Goal: Task Accomplishment & Management: Complete application form

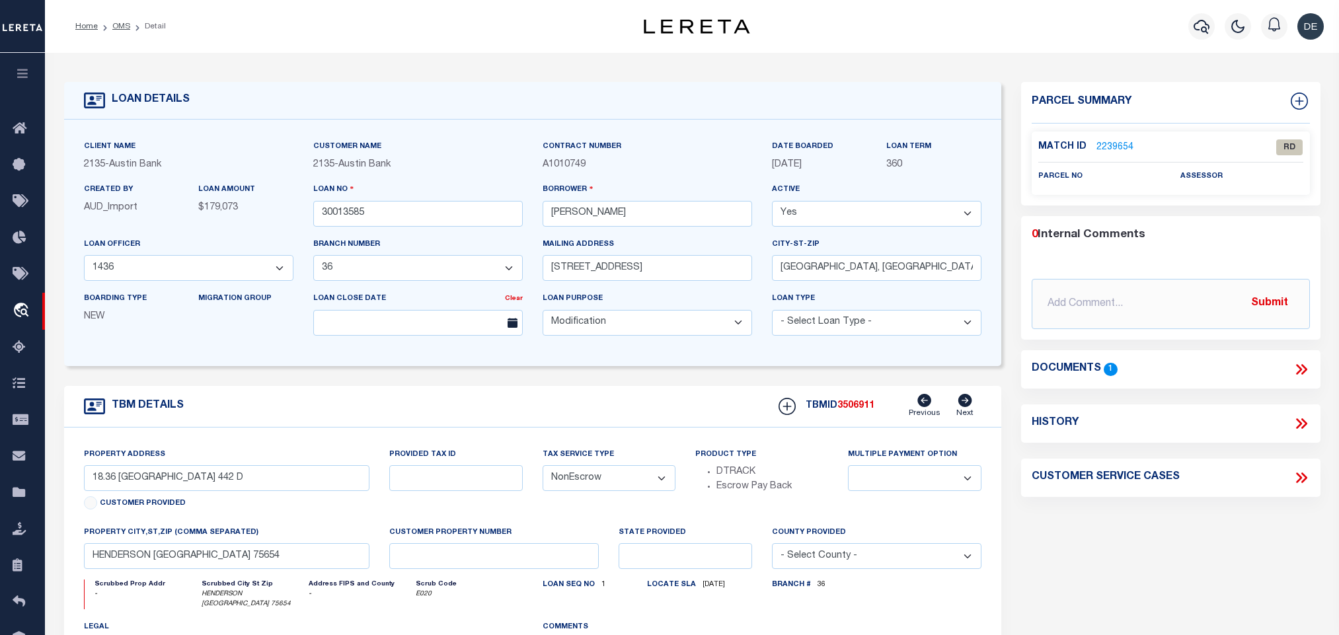
select select "43969"
select select "2580"
select select "700"
select select "NonEscrow"
click at [124, 24] on link "OMS" at bounding box center [121, 26] width 18 height 8
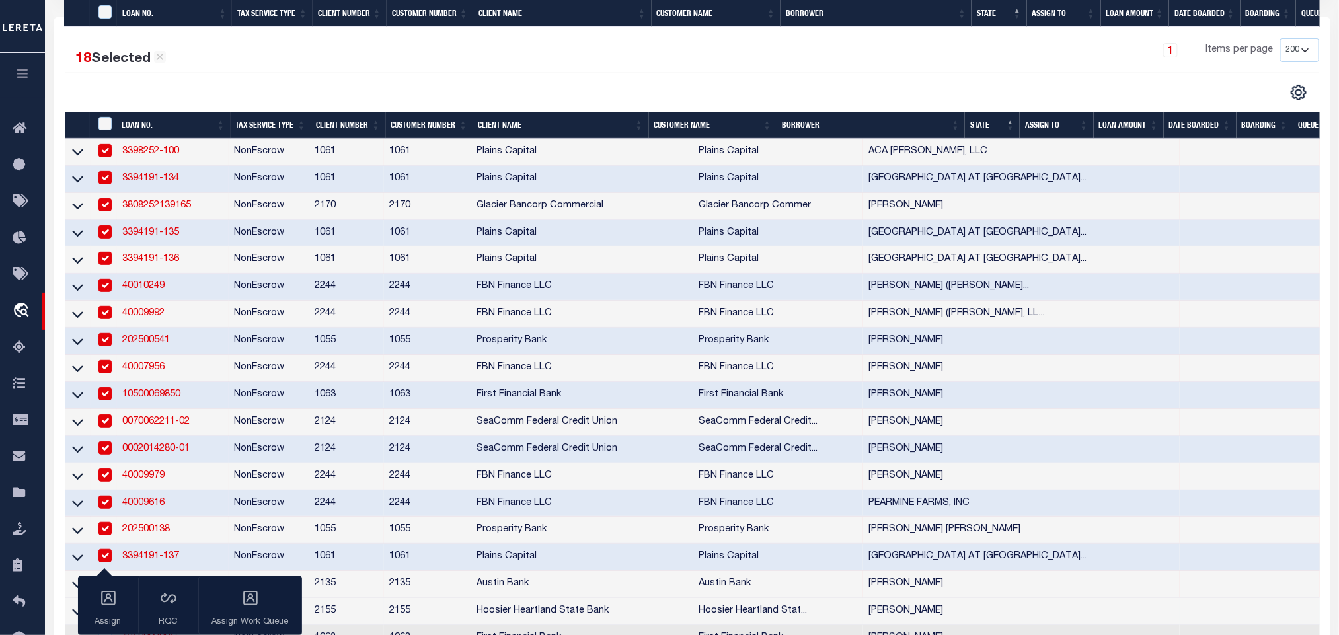
scroll to position [694, 0]
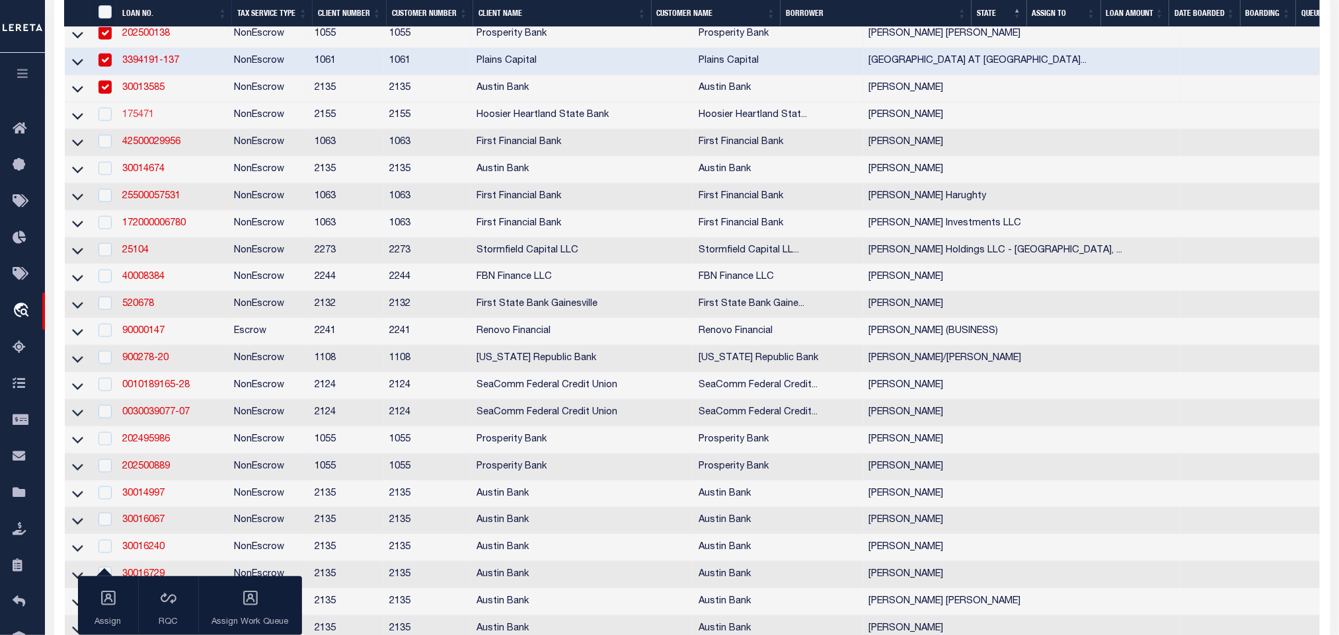
click at [139, 120] on link "175471" at bounding box center [138, 114] width 32 height 9
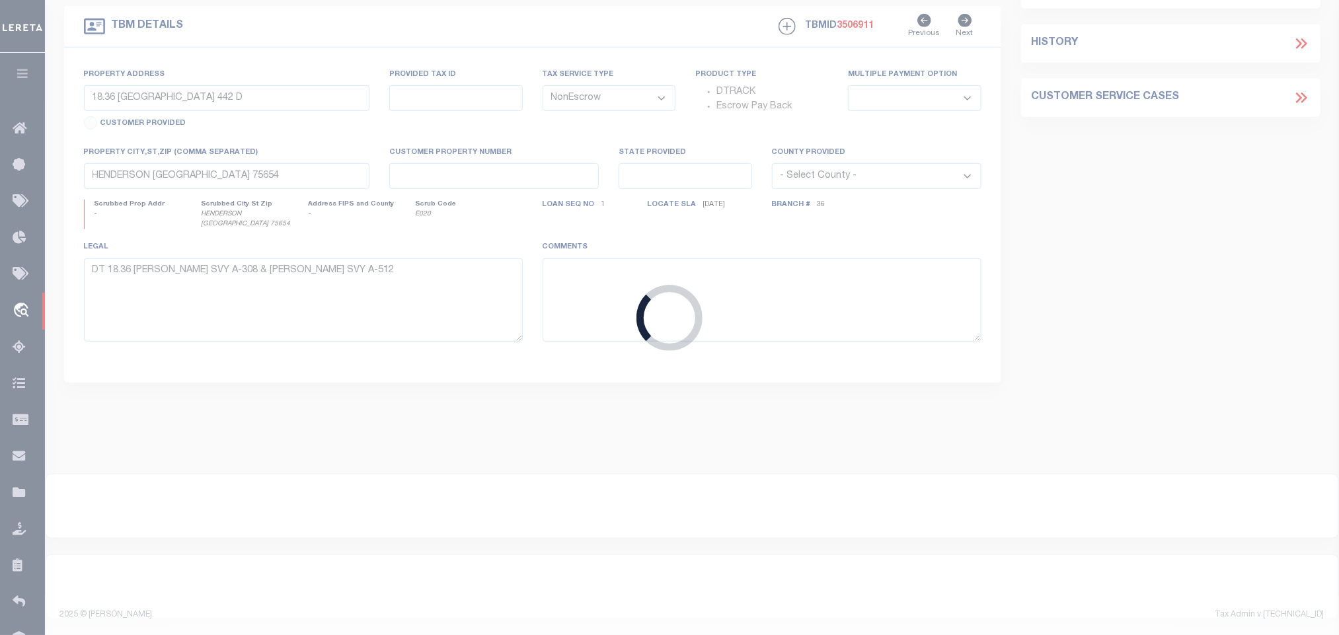
type input "175471"
type input "[PERSON_NAME]"
select select
type input "[DATE]"
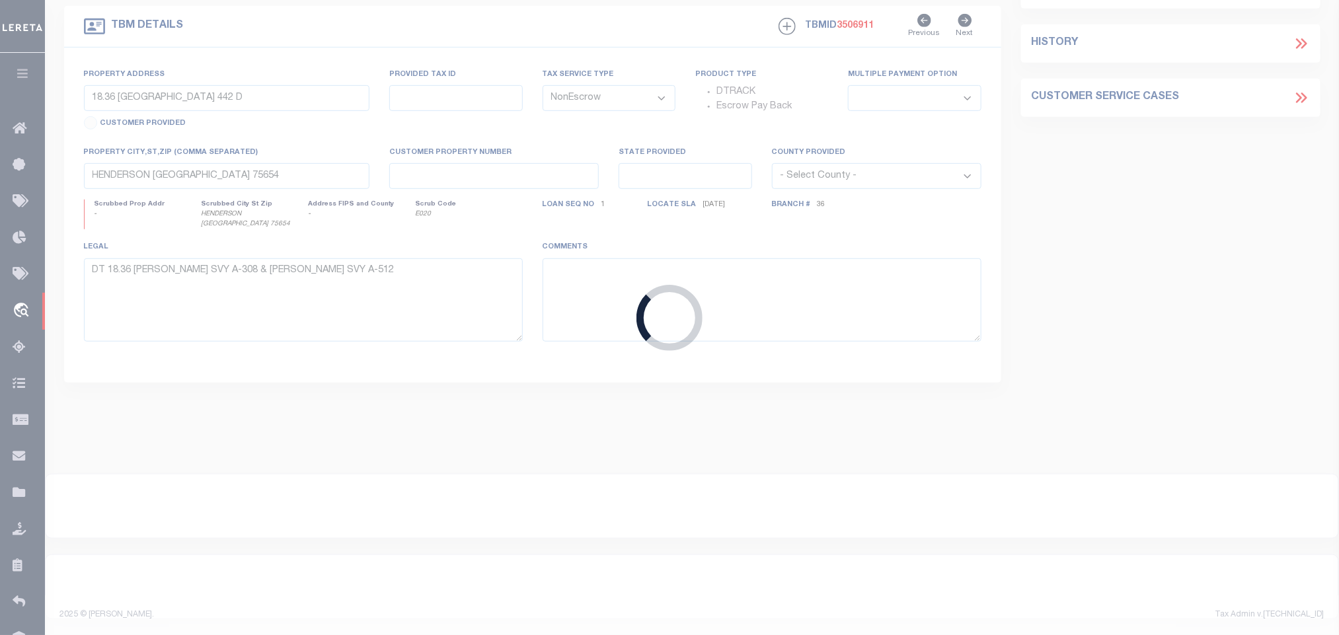
select select "400"
select select "10"
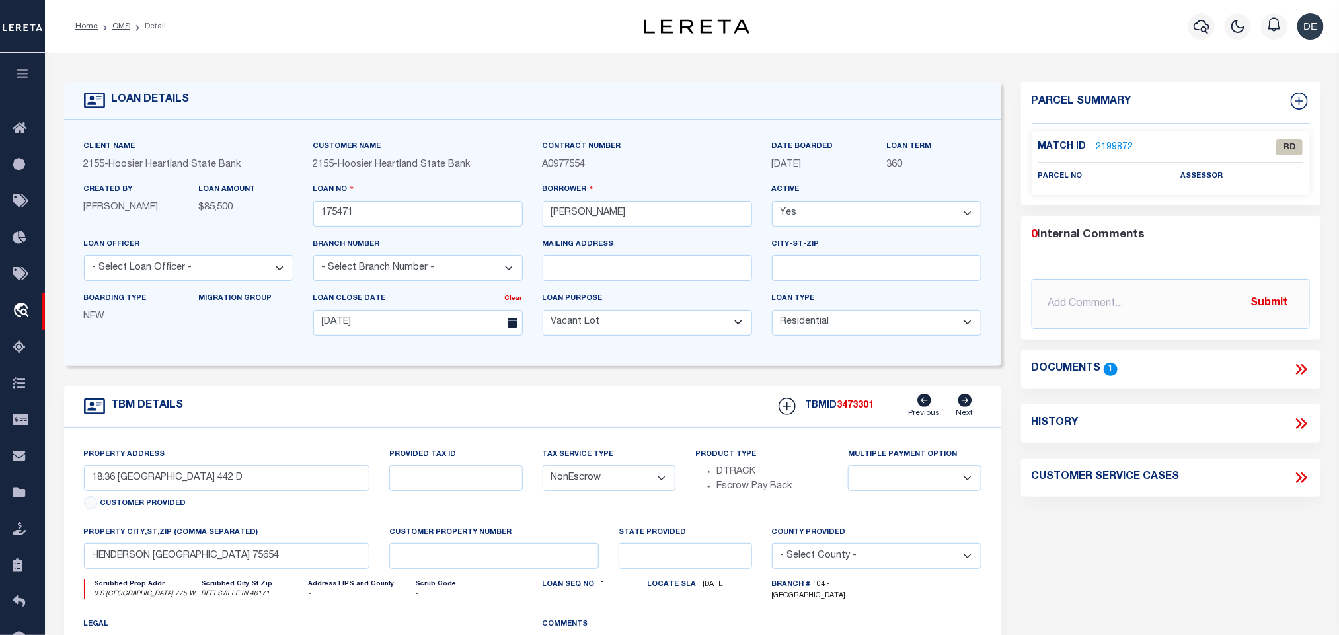
select select "3668"
type input "0 S [GEOGRAPHIC_DATA] 775 W"
select select
type input "REELSVILLE IN 46171"
type input "67-17-05-200-011.001-019"
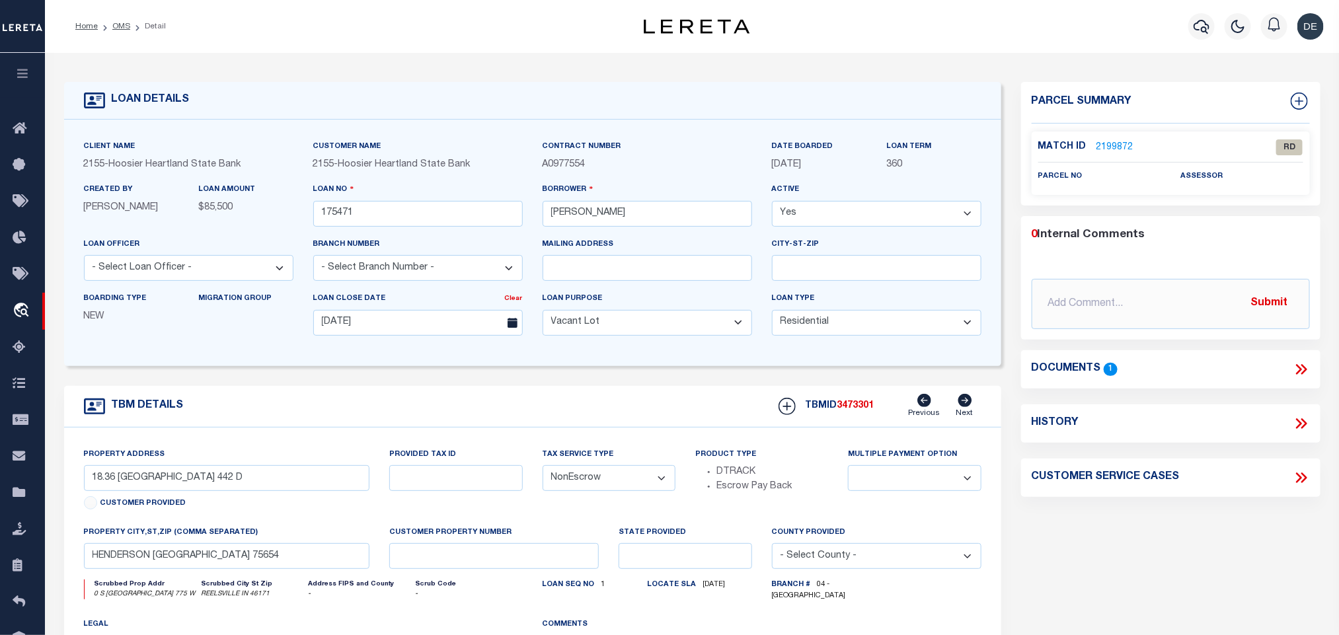
type textarea "The Land is described as follows: Situate in the State of [US_STATE], County of…"
click at [1301, 369] on icon at bounding box center [1299, 369] width 6 height 11
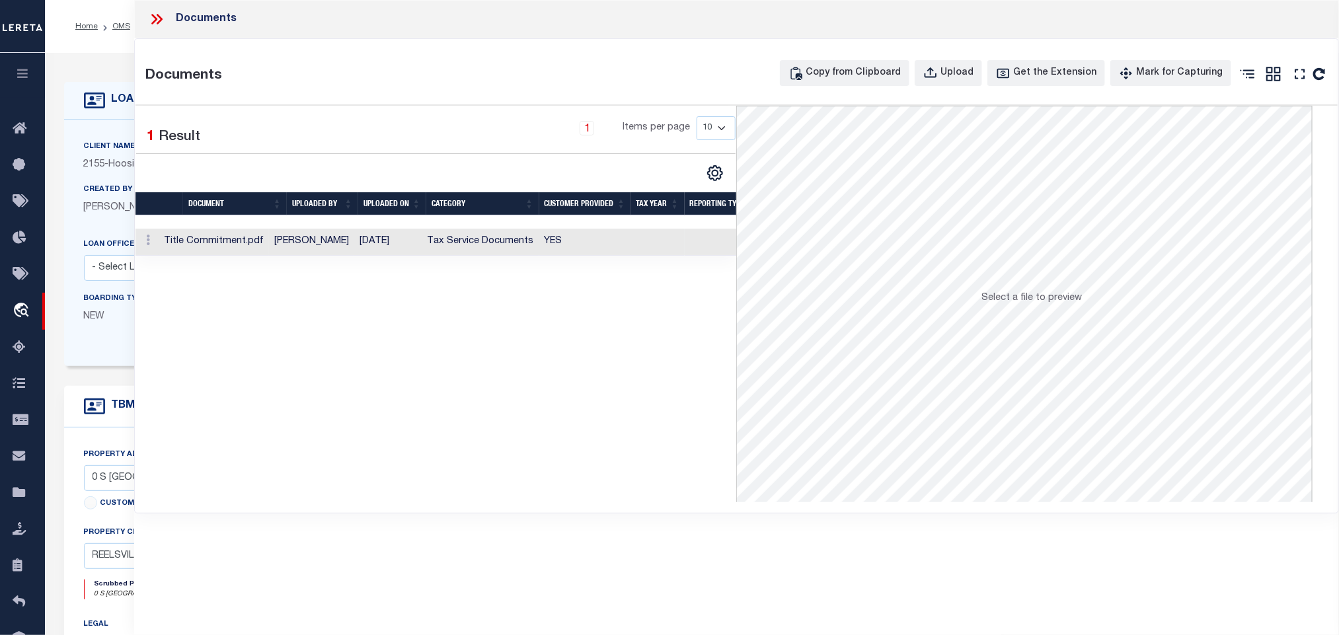
click at [546, 246] on td "YES" at bounding box center [585, 242] width 92 height 27
